Goal: Task Accomplishment & Management: Use online tool/utility

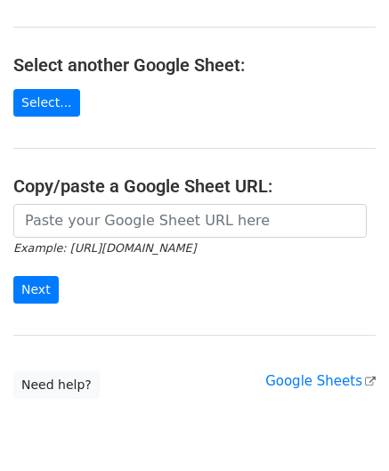
scroll to position [233, 0]
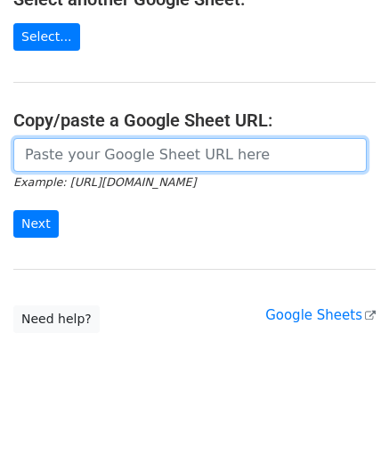
click at [103, 162] on input "url" at bounding box center [190, 155] width 354 height 34
paste input "https://docs.google.com/spreadsheets/d/1dWL4ffJJ4_Wf28cn8KlR__FJ1qufzlbaGpLuu18…"
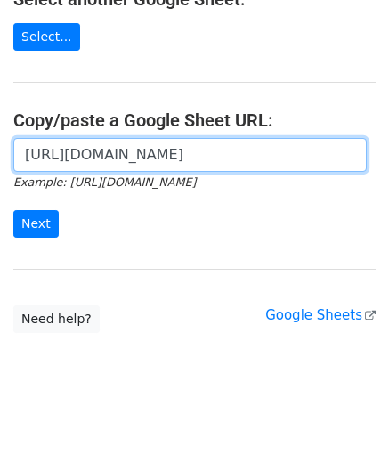
scroll to position [0, 355]
type input "https://docs.google.com/spreadsheets/d/1dWL4ffJJ4_Wf28cn8KlR__FJ1qufzlbaGpLuu18…"
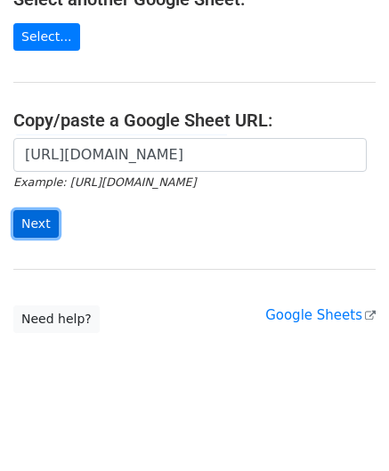
click at [39, 221] on input "Next" at bounding box center [35, 224] width 45 height 28
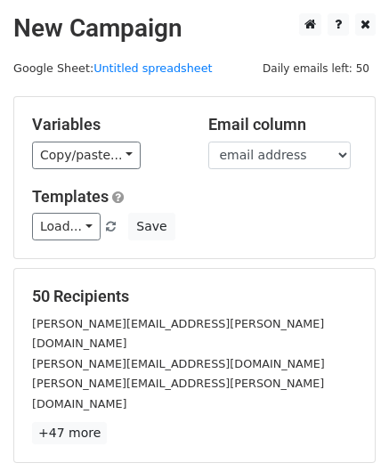
scroll to position [217, 0]
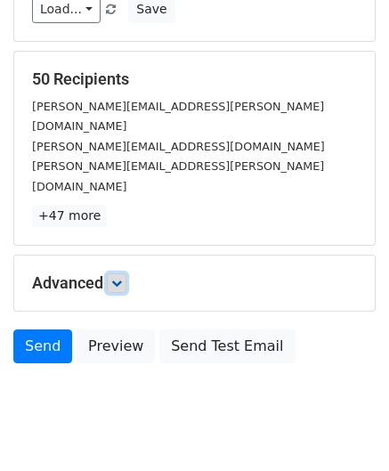
click at [127, 274] on link at bounding box center [117, 284] width 20 height 20
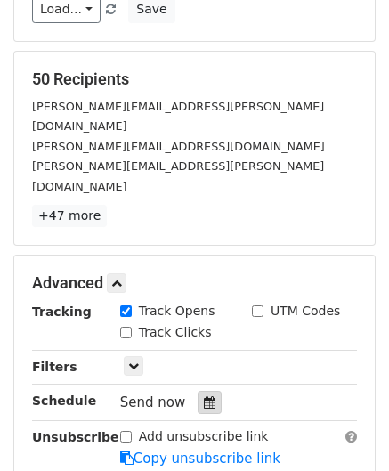
click at [204, 396] on icon at bounding box center [210, 402] width 12 height 12
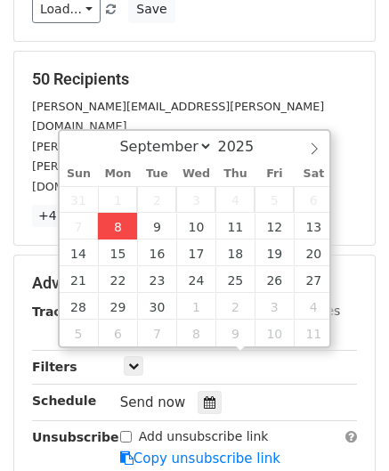
type input "[DATE] 12:00"
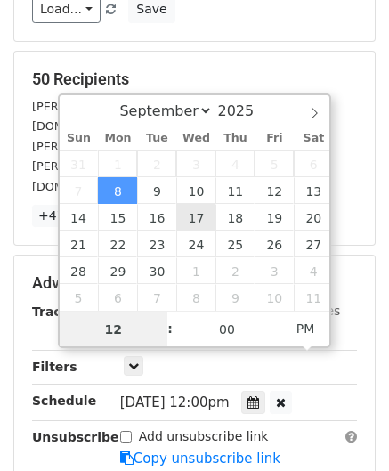
paste input "Hour"
type input "2"
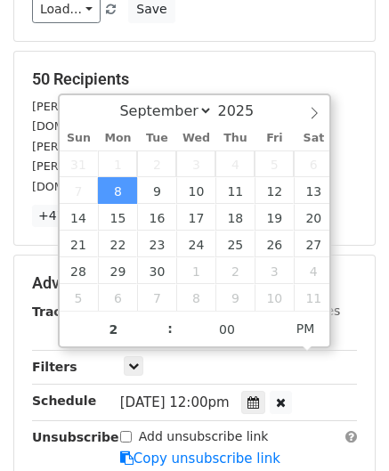
type input "[DATE] 14:00"
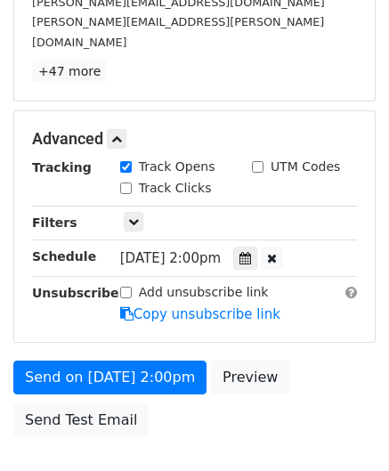
scroll to position [433, 0]
